Goal: Transaction & Acquisition: Obtain resource

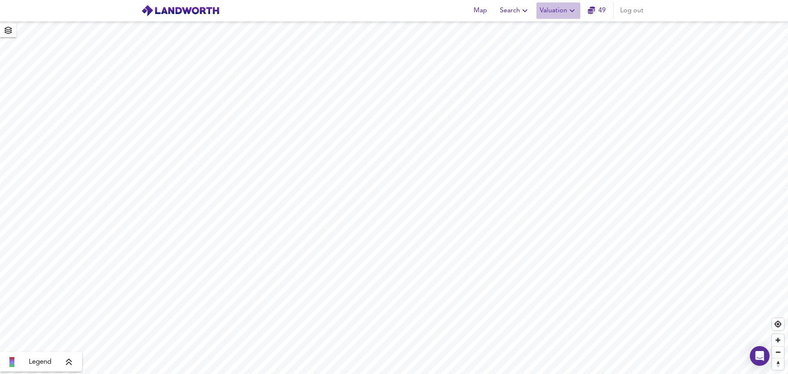
click at [572, 8] on icon "button" at bounding box center [572, 11] width 10 height 10
click at [548, 29] on li "New Valuation Report" at bounding box center [559, 29] width 98 height 15
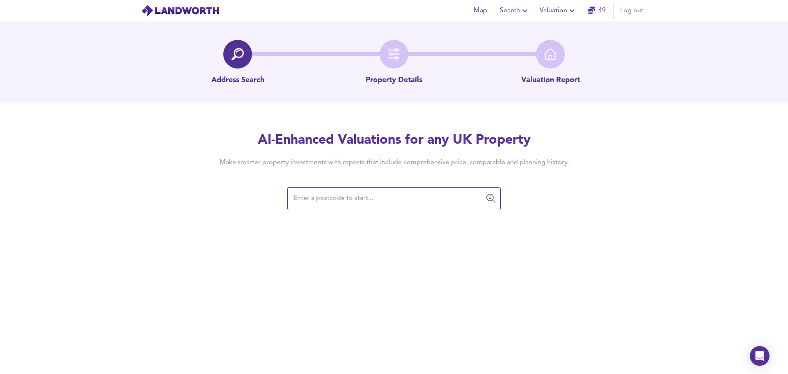
click at [306, 200] on input "text" at bounding box center [388, 199] width 194 height 16
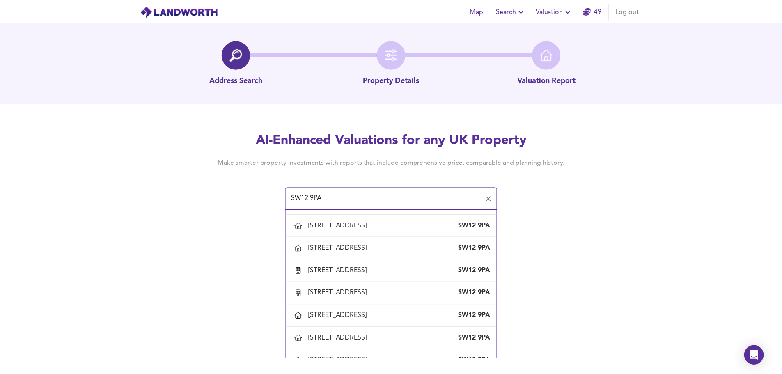
scroll to position [682, 0]
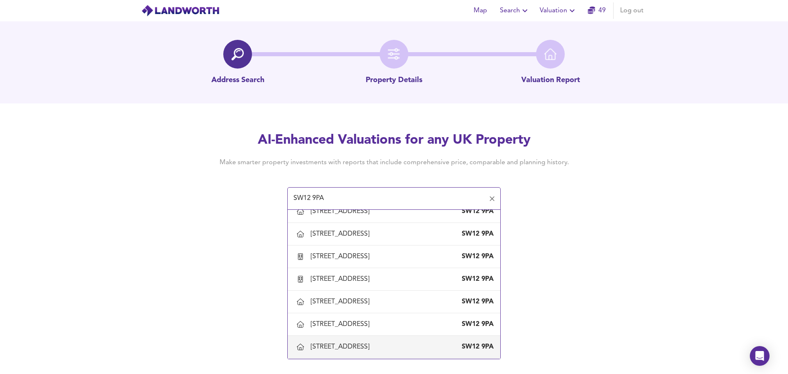
click at [360, 349] on div "[STREET_ADDRESS]" at bounding box center [342, 346] width 62 height 9
type input "[STREET_ADDRESS]"
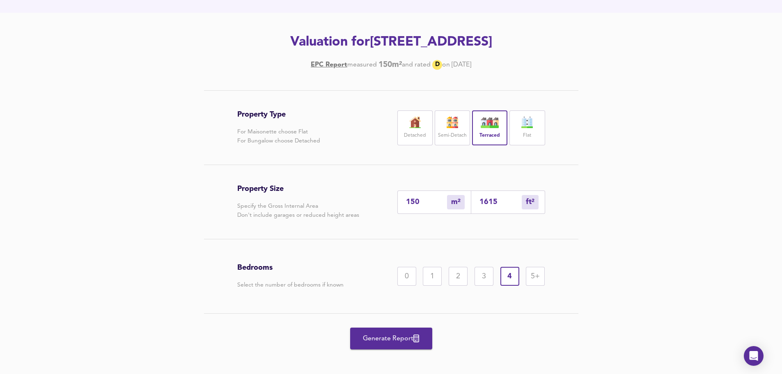
scroll to position [96, 0]
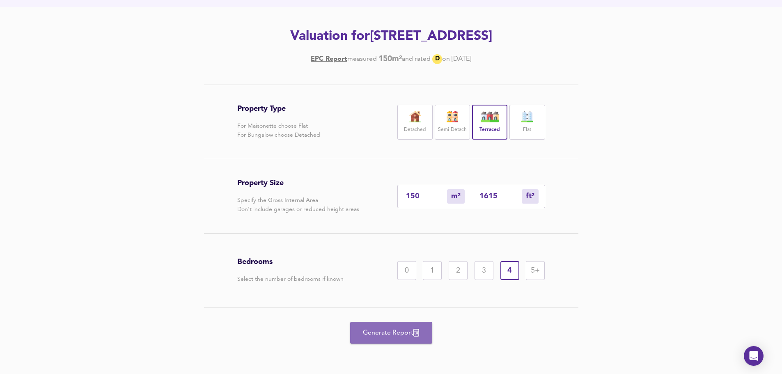
click at [396, 334] on span "Generate Report" at bounding box center [391, 332] width 66 height 11
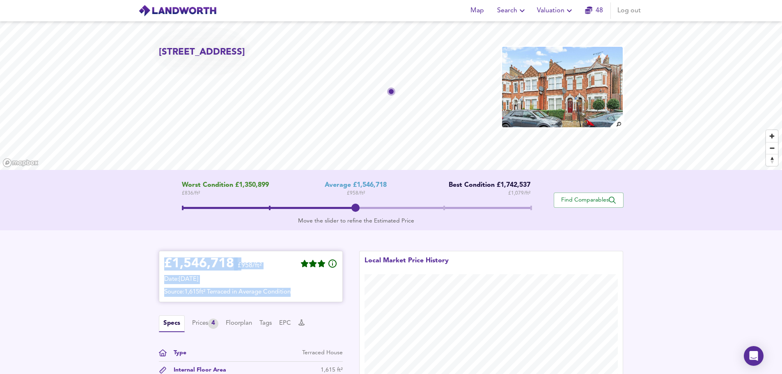
drag, startPoint x: 165, startPoint y: 262, endPoint x: 335, endPoint y: 289, distance: 171.8
click at [335, 289] on div "£ 1,546,718 £958/ft² Date: [DATE] Source: 1,615ft² Terraced in Average Condition" at bounding box center [250, 276] width 173 height 41
copy div "£ 1,546,718 £958/ft² Date: [DATE] Source: 1,615ft² Terraced in Average Condition"
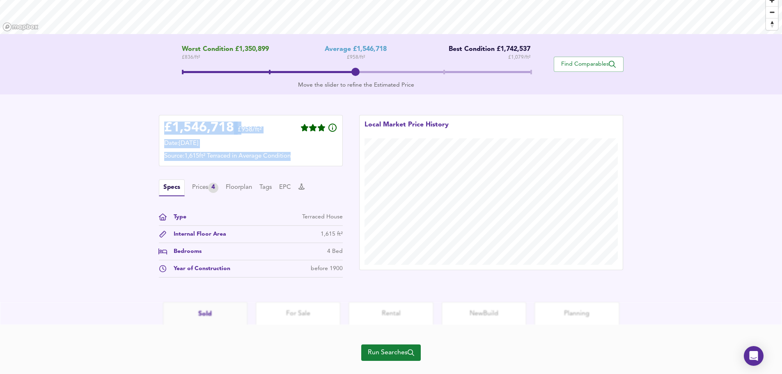
scroll to position [136, 0]
click at [201, 188] on div "Prices 4" at bounding box center [205, 187] width 26 height 10
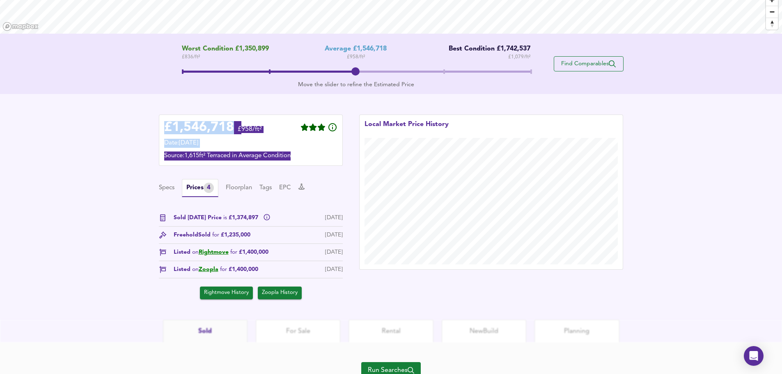
click at [590, 64] on span "Find Comparables" at bounding box center [588, 64] width 61 height 8
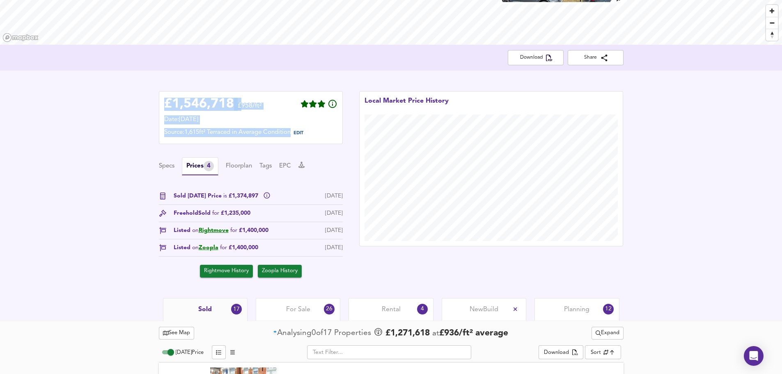
scroll to position [471, 0]
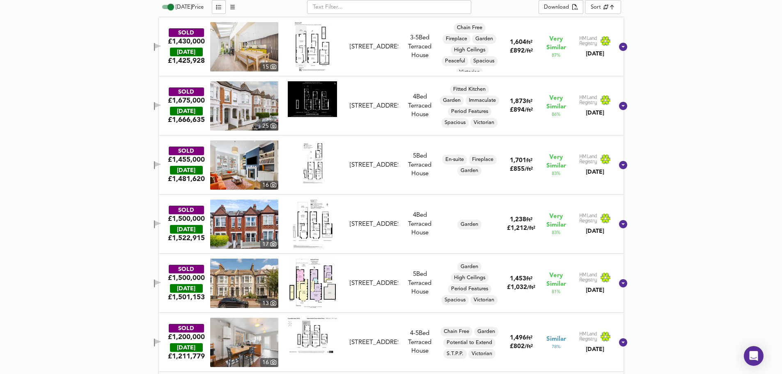
drag, startPoint x: 611, startPoint y: 185, endPoint x: 609, endPoint y: 170, distance: 15.3
click at [609, 170] on div "SOLD £1,455,000 [DATE] £ 1,481,620 16 [STREET_ADDRESS][GEOGRAPHIC_DATA][STREET_…" at bounding box center [391, 164] width 465 height 59
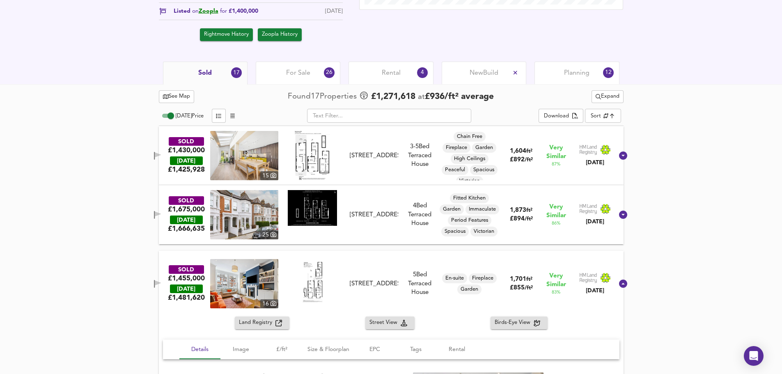
scroll to position [358, 0]
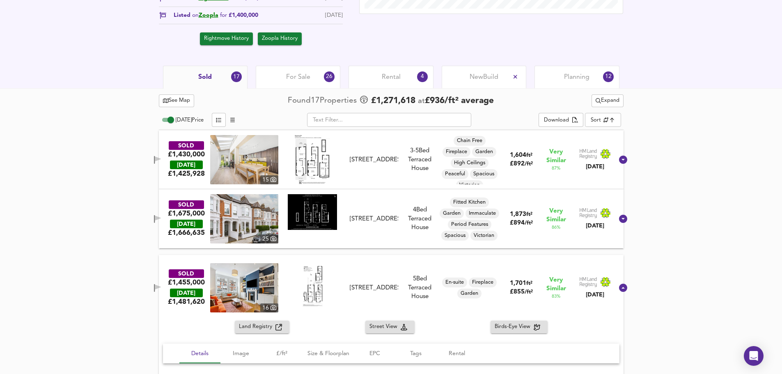
click at [213, 78] on div "Sold 17" at bounding box center [205, 77] width 85 height 23
click at [205, 76] on span "Sold" at bounding box center [205, 77] width 14 height 9
click at [302, 76] on span "For Sale" at bounding box center [298, 77] width 24 height 9
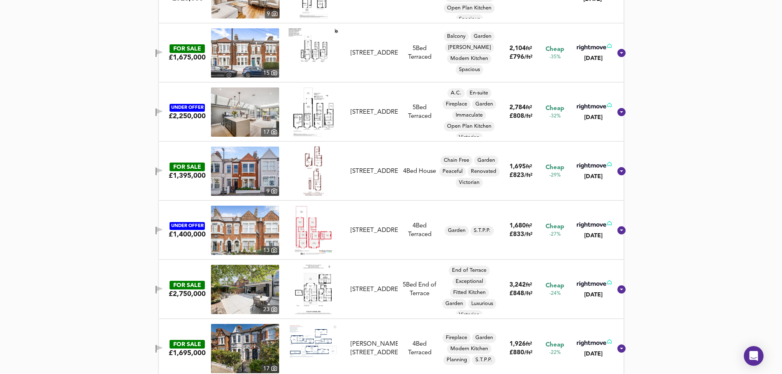
scroll to position [1176, 0]
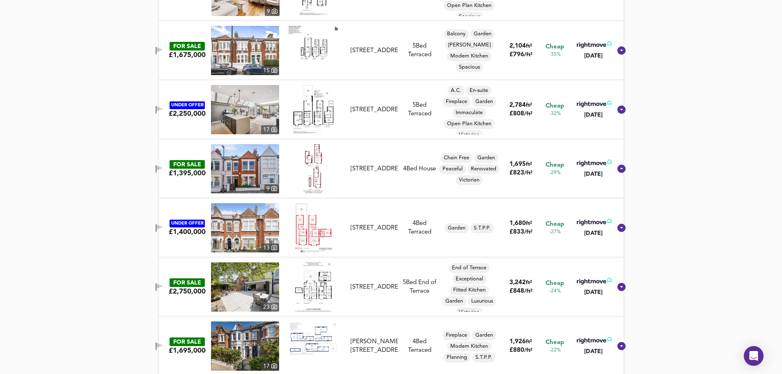
click at [590, 132] on div "UNDER OFFER £2,250,000 [STREET_ADDRESS] 5 Bed Terraced A.C. En-suite Fireplace …" at bounding box center [381, 109] width 461 height 49
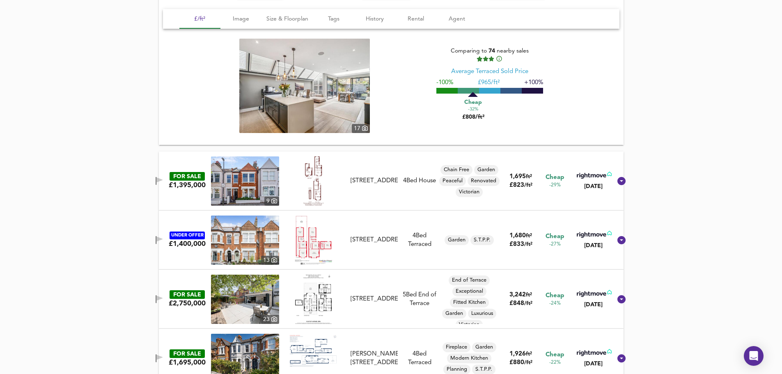
scroll to position [1347, 0]
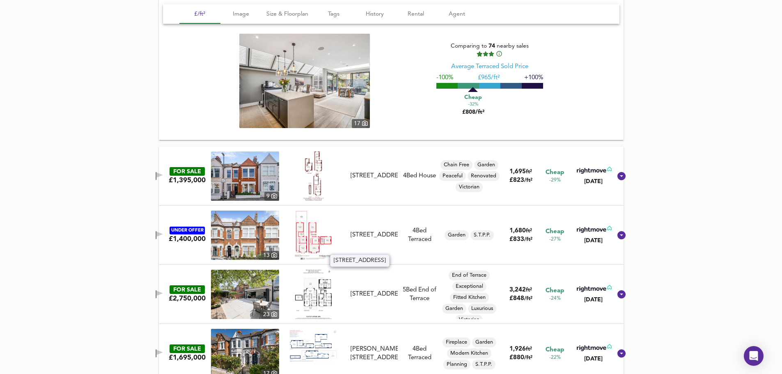
click at [378, 237] on div "[STREET_ADDRESS]" at bounding box center [374, 235] width 47 height 9
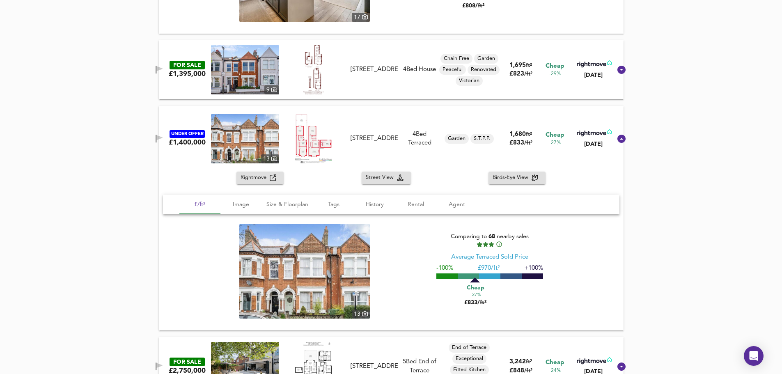
scroll to position [1427, 0]
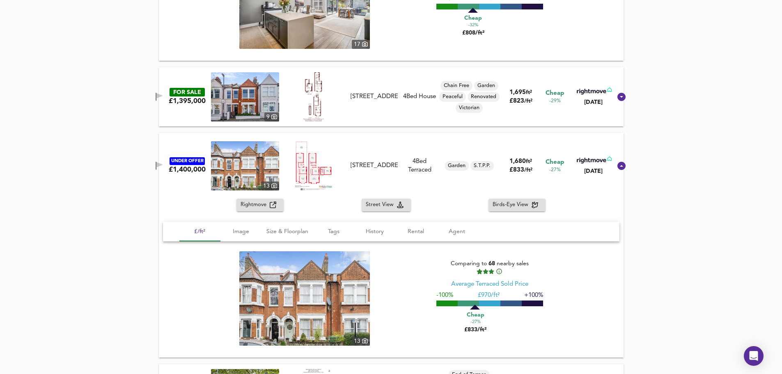
click at [256, 175] on img at bounding box center [245, 165] width 68 height 49
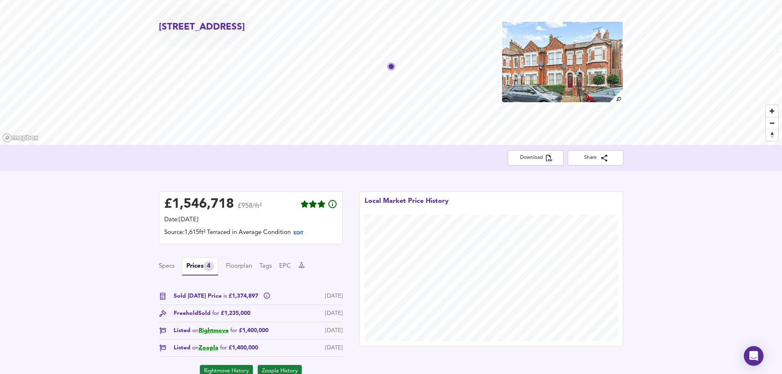
scroll to position [0, 0]
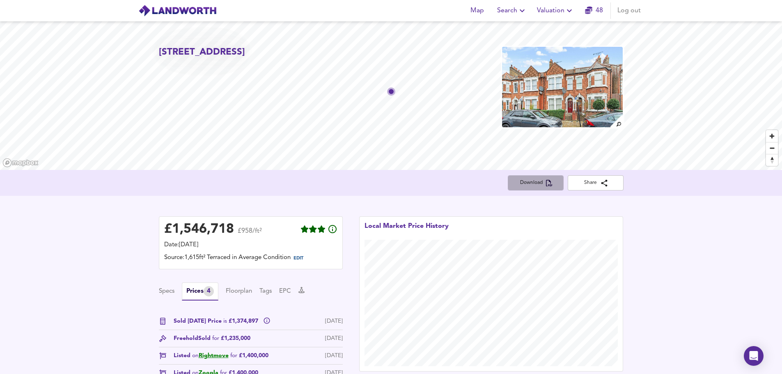
click at [540, 184] on span "Download" at bounding box center [535, 183] width 43 height 9
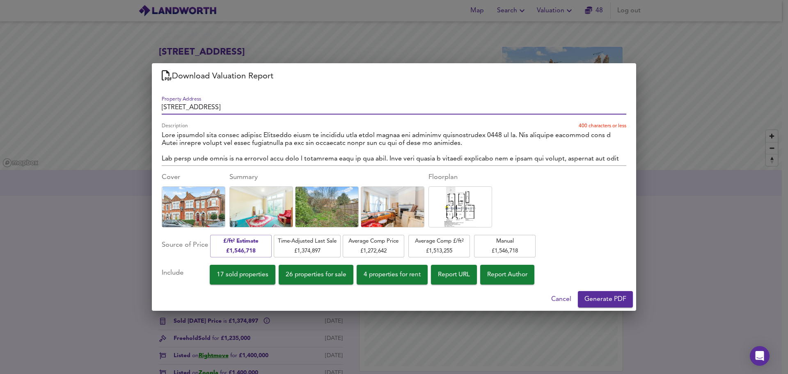
click at [603, 299] on span "Generate PDF" at bounding box center [606, 299] width 42 height 11
